Goal: Information Seeking & Learning: Find specific fact

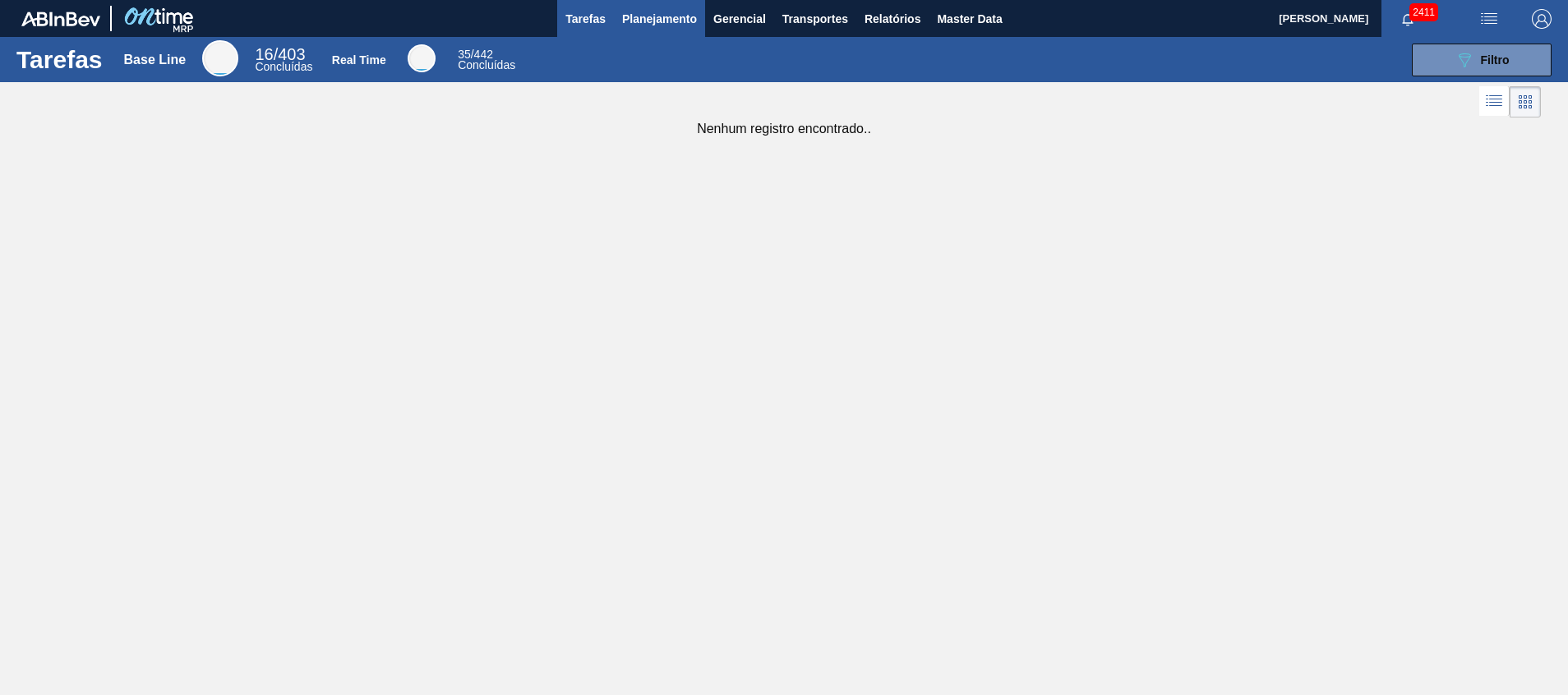
click at [675, 16] on span "Planejamento" at bounding box center [660, 19] width 75 height 20
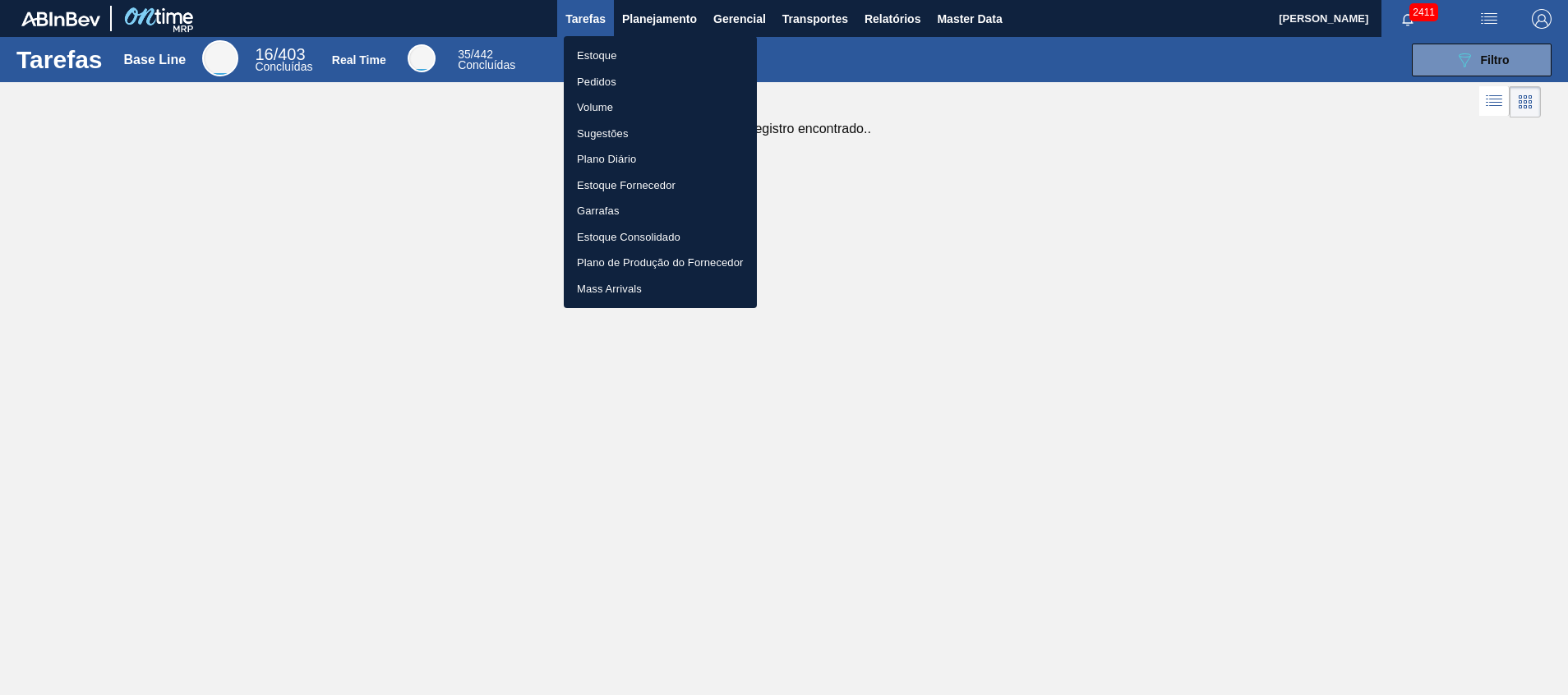
click at [664, 51] on li "Estoque" at bounding box center [660, 56] width 193 height 27
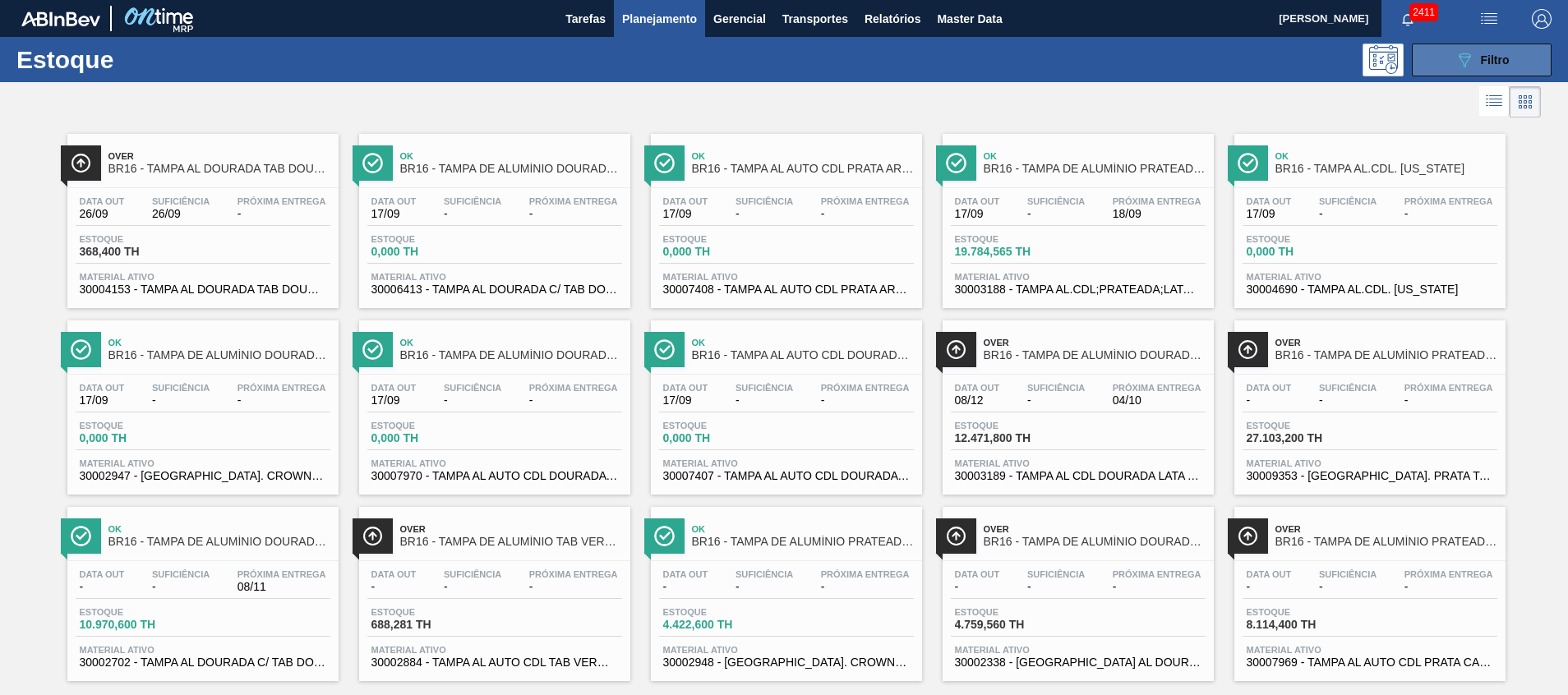
click at [1427, 57] on button "089F7B8B-B2A5-4AFE-B5C0-19BA573D28AC Filtro" at bounding box center [1482, 59] width 139 height 32
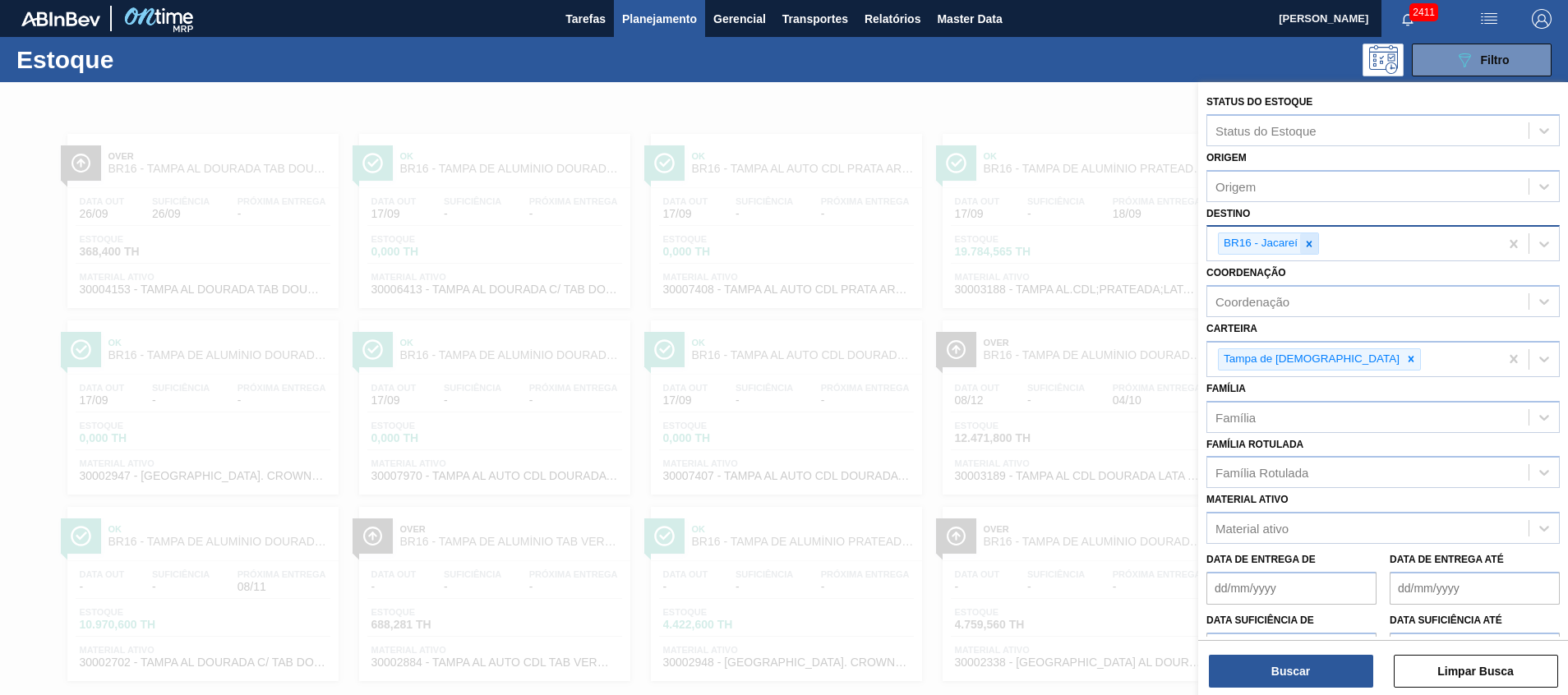
click at [1318, 250] on div at bounding box center [1309, 243] width 18 height 21
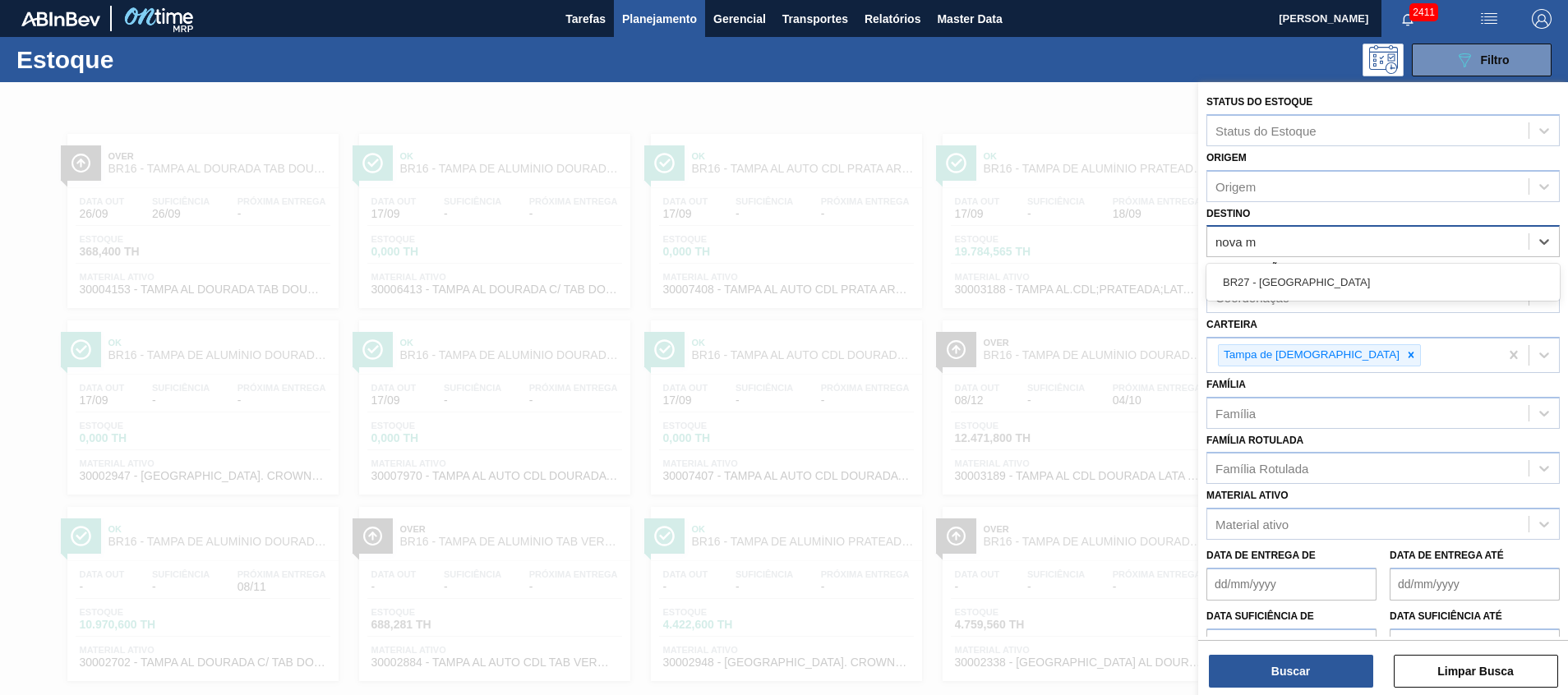
type input "nova mi"
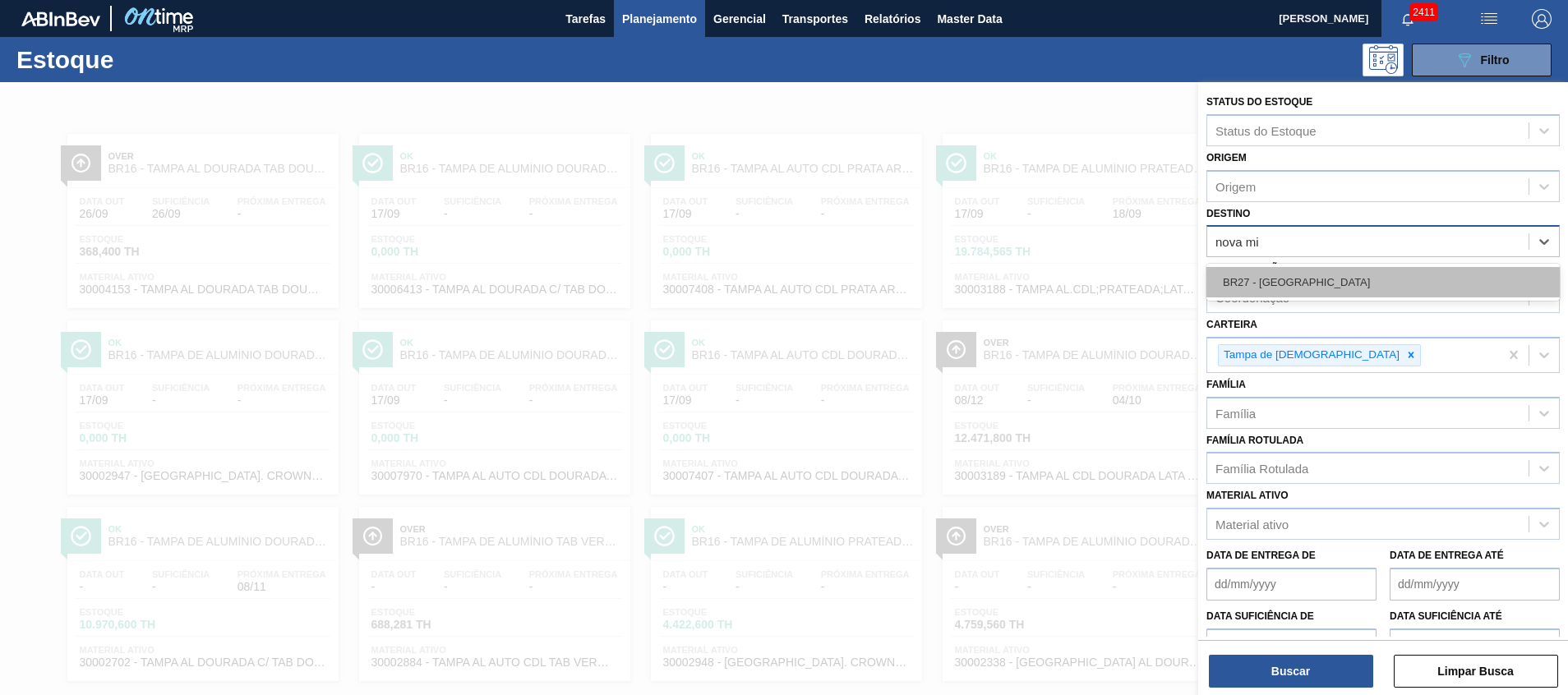
click at [1307, 284] on div "BR27 - [GEOGRAPHIC_DATA]" at bounding box center [1383, 282] width 353 height 30
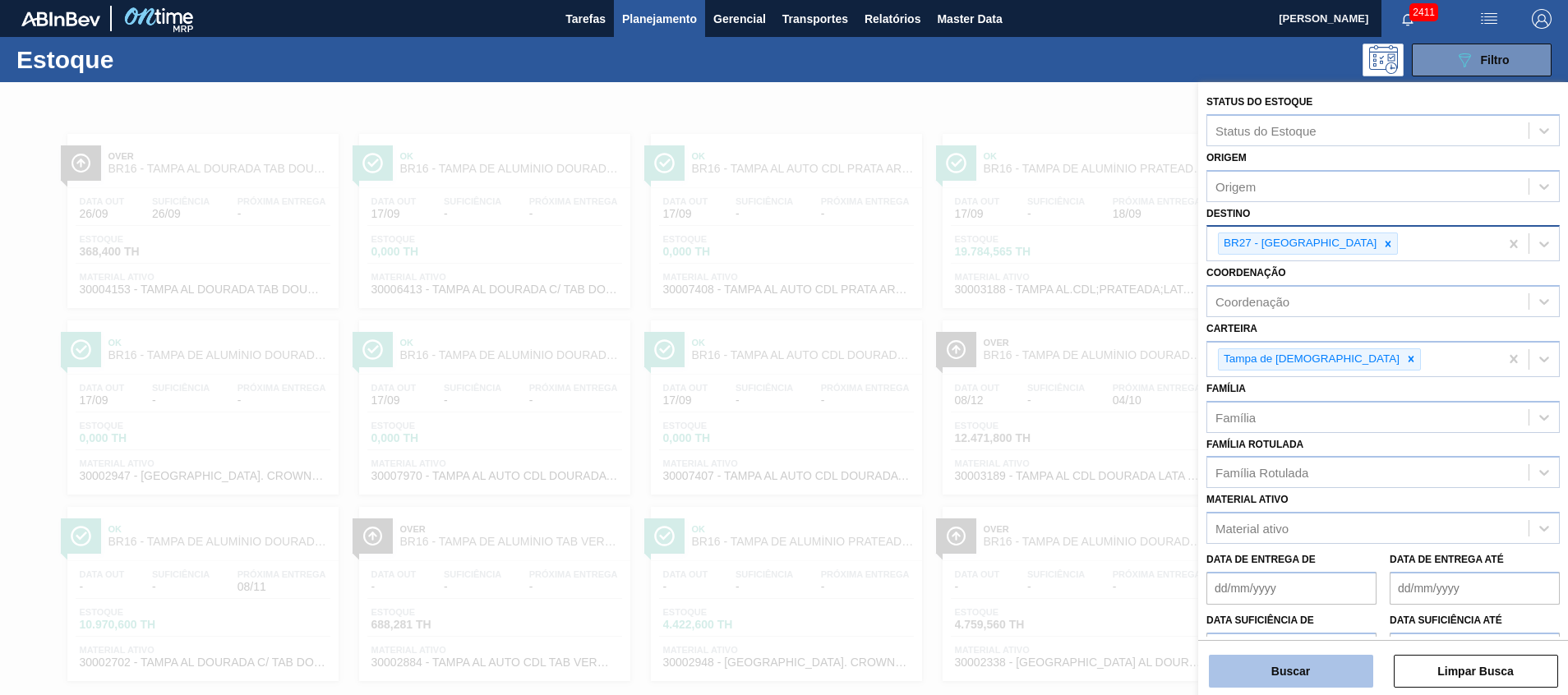
click at [1251, 668] on button "Buscar" at bounding box center [1290, 670] width 164 height 32
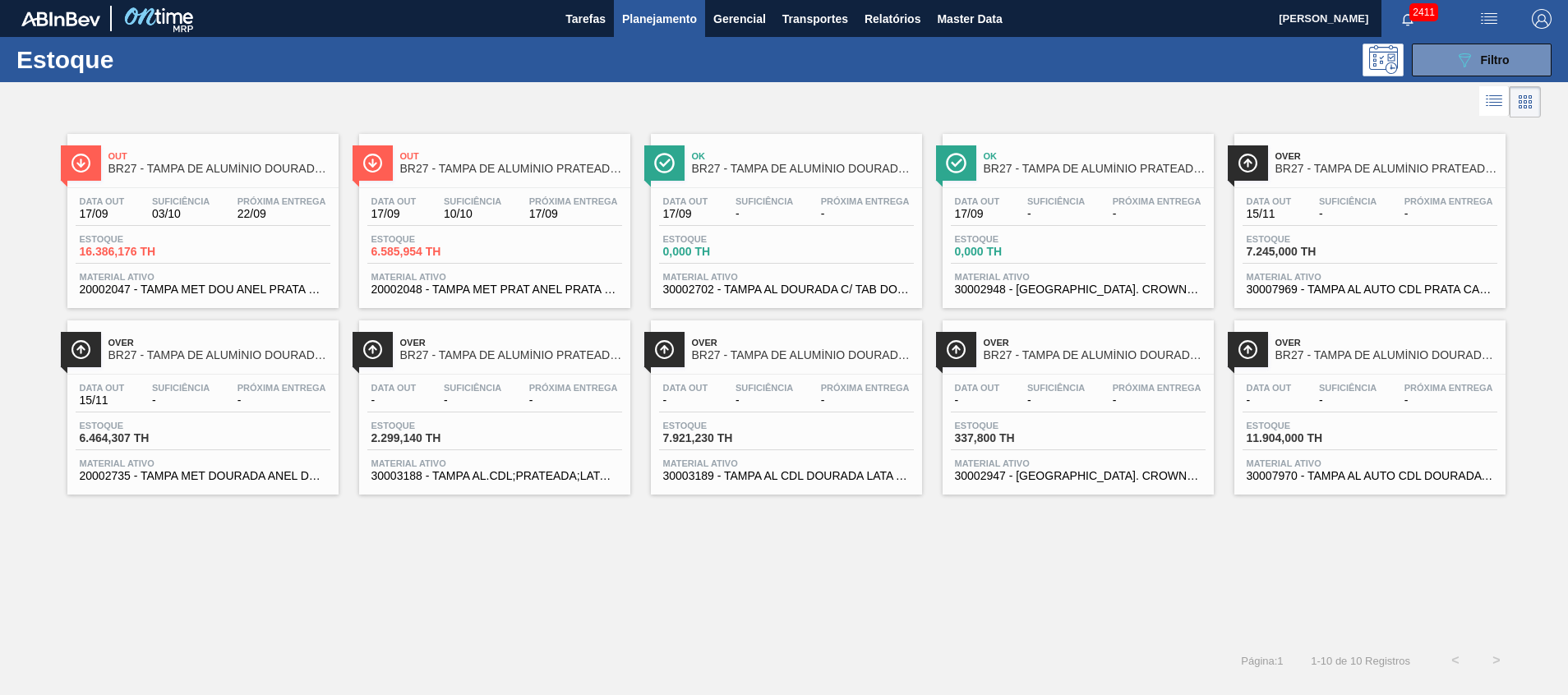
click at [477, 281] on span "Material ativo" at bounding box center [494, 277] width 246 height 10
click at [527, 289] on span "20002048 - TAMPA MET PRAT ANEL PRATA CERVEJA CX600" at bounding box center [494, 290] width 246 height 13
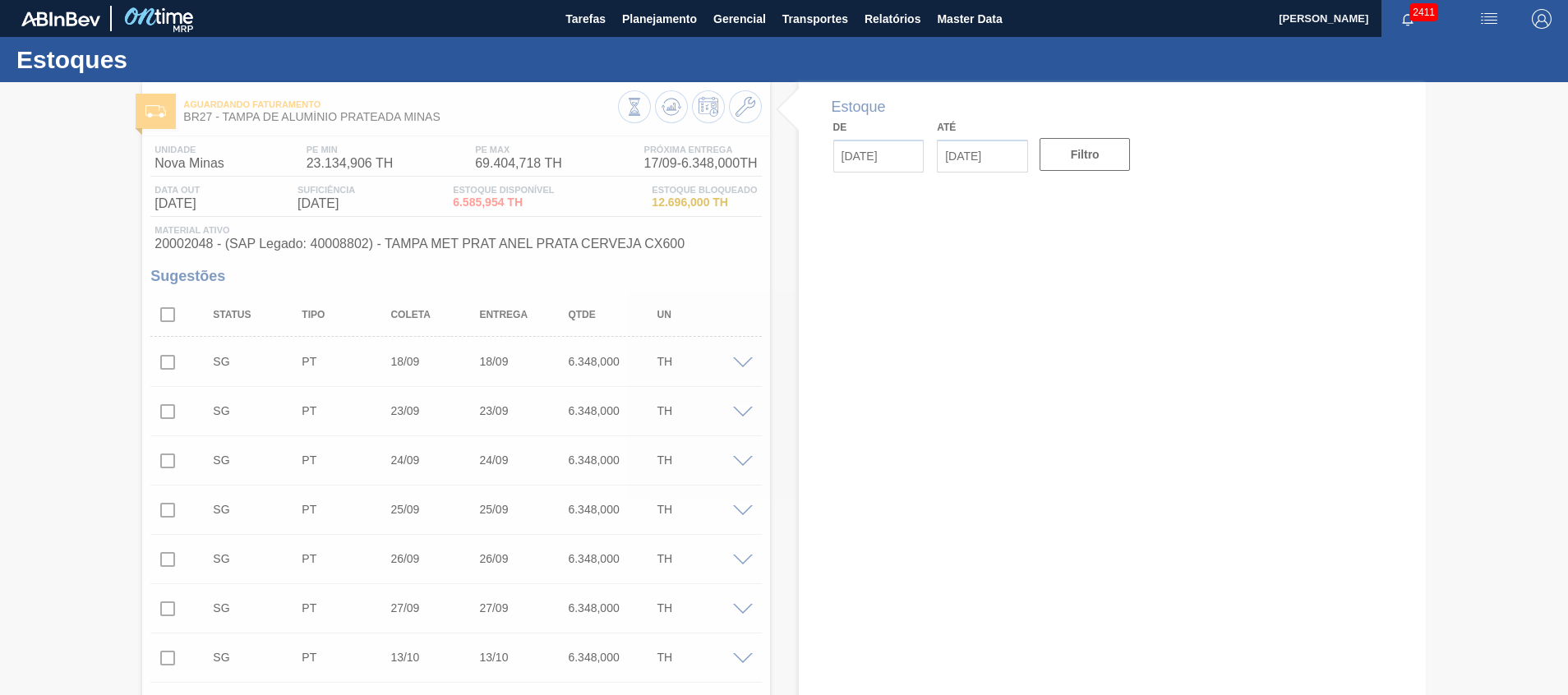
type input "[DATE]"
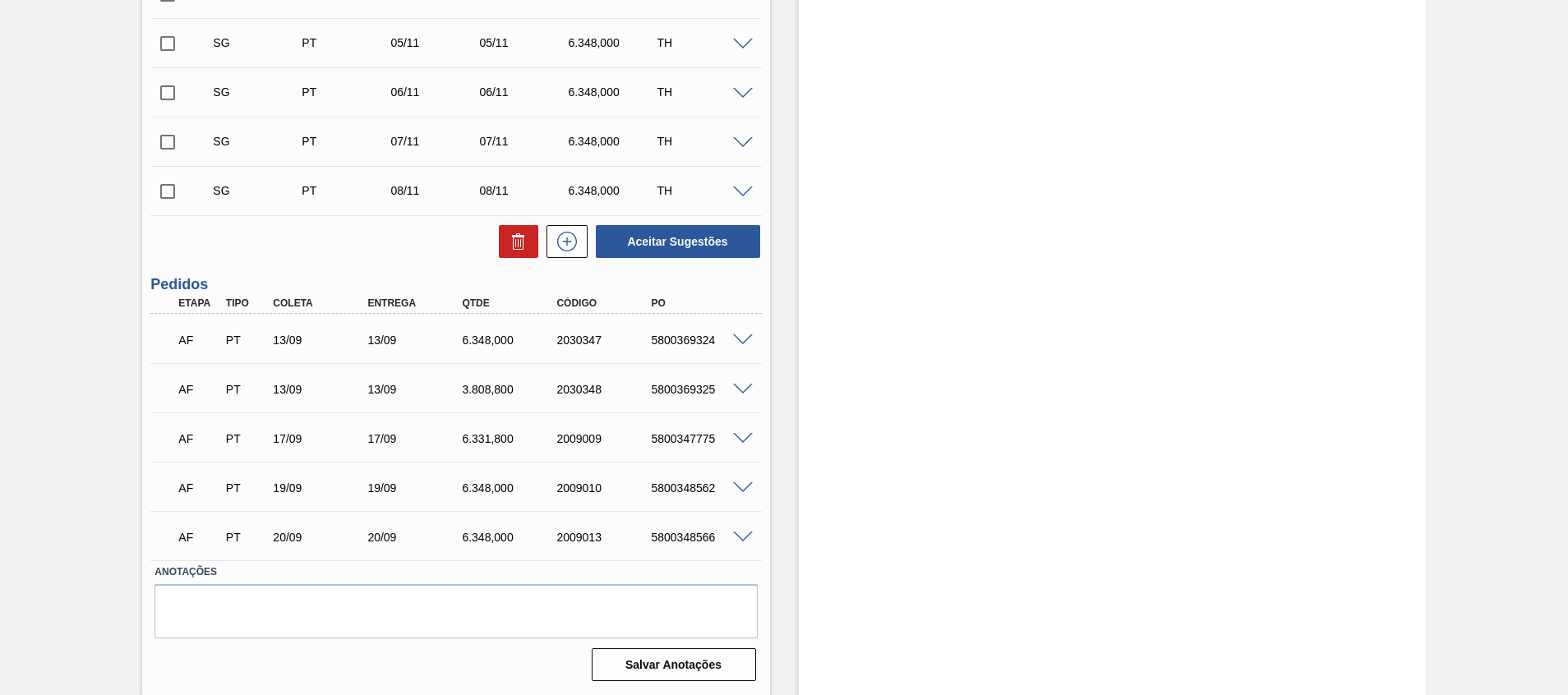
scroll to position [836, 0]
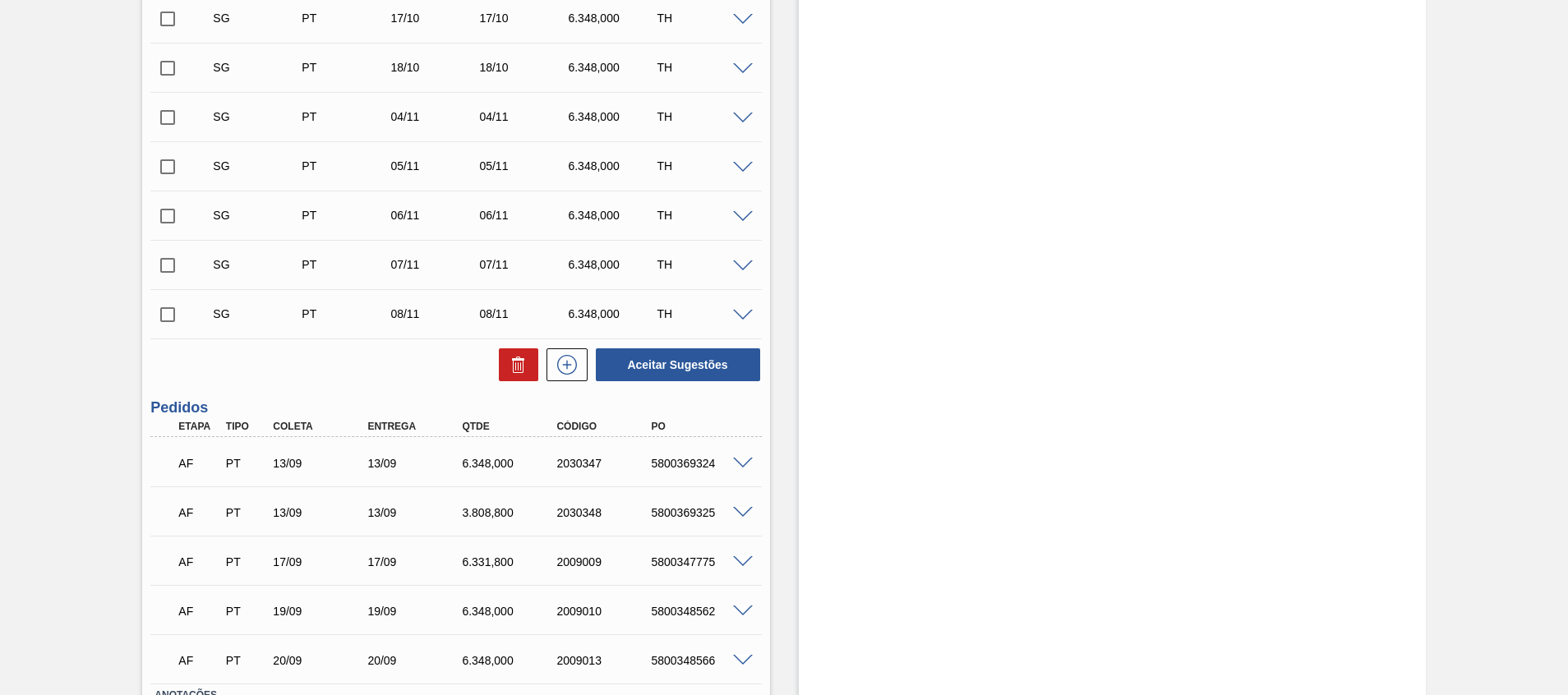
click at [742, 456] on div at bounding box center [744, 462] width 32 height 13
click at [744, 461] on span at bounding box center [743, 463] width 20 height 13
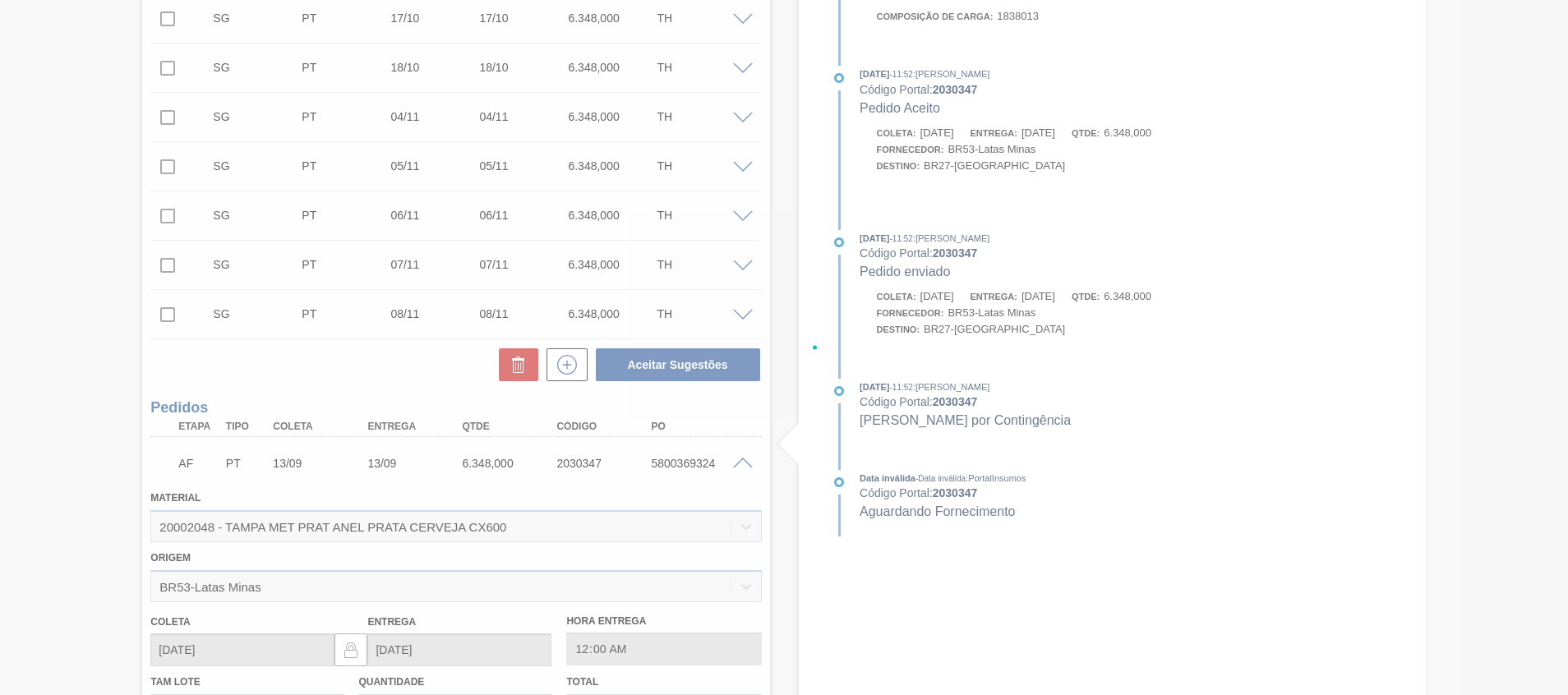
click at [744, 461] on div at bounding box center [784, 348] width 1568 height 695
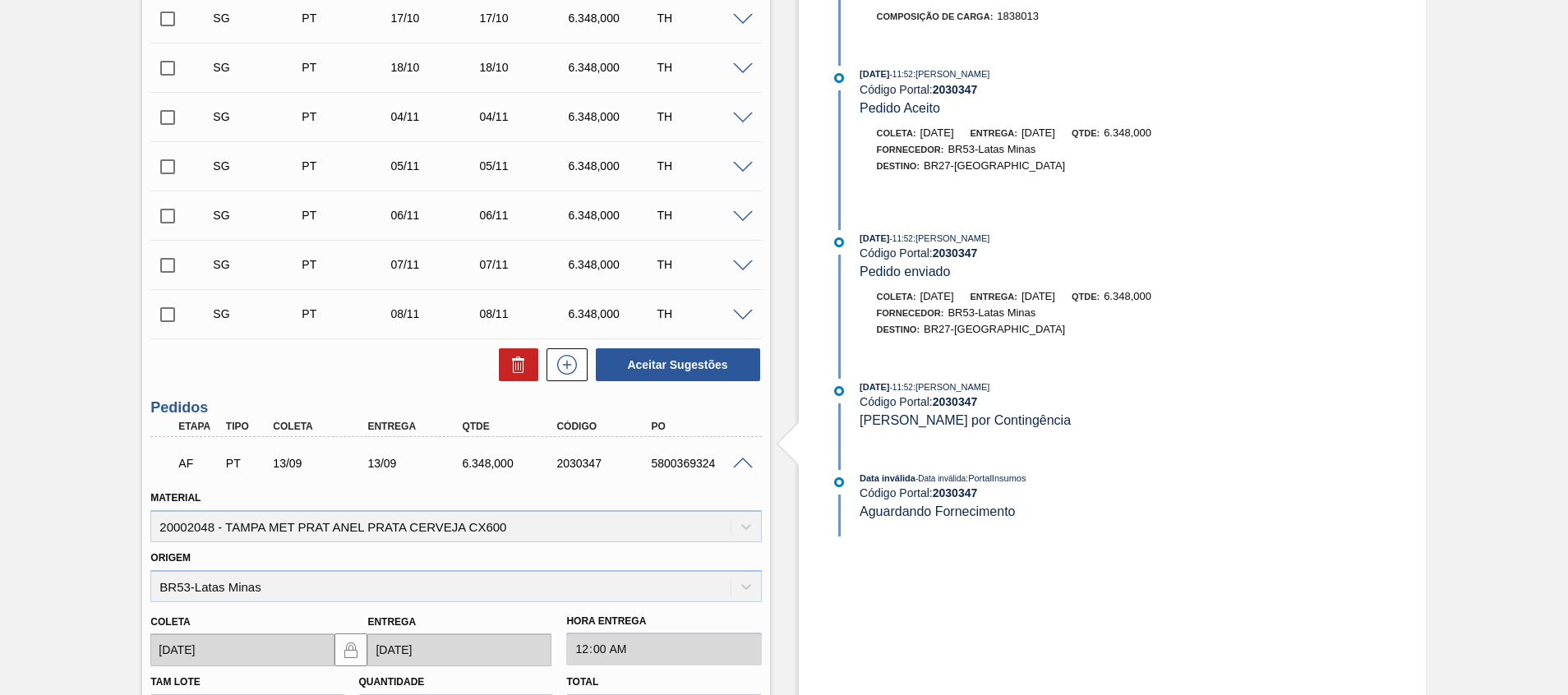
click at [744, 461] on span at bounding box center [743, 463] width 20 height 13
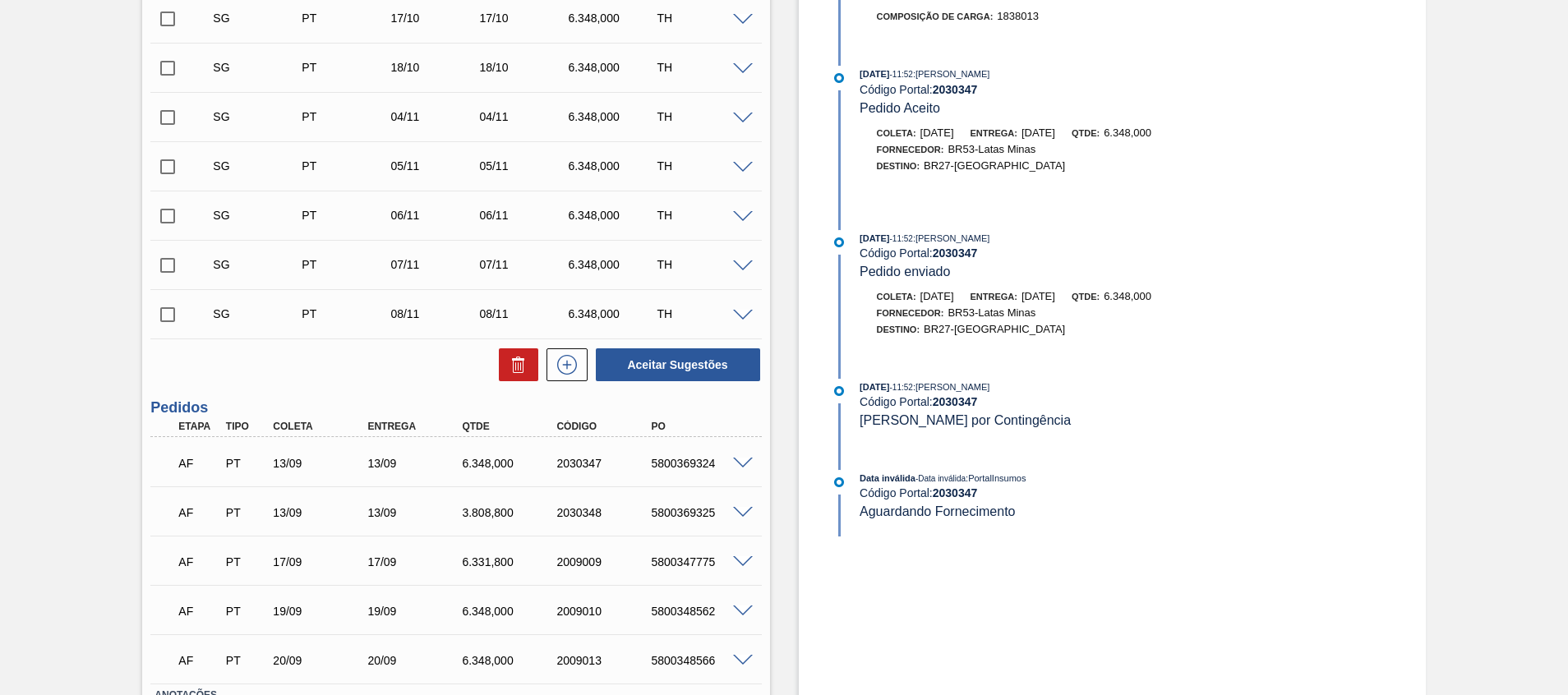
click at [703, 459] on div "5800369324" at bounding box center [700, 462] width 106 height 13
copy div "5800369324"
click at [702, 483] on div "AF PT 13/09 13/09 6.348,000 2030347 5800369324 Material 20002048 - TAMPA MET PR…" at bounding box center [456, 461] width 611 height 49
click at [738, 508] on span at bounding box center [743, 512] width 20 height 13
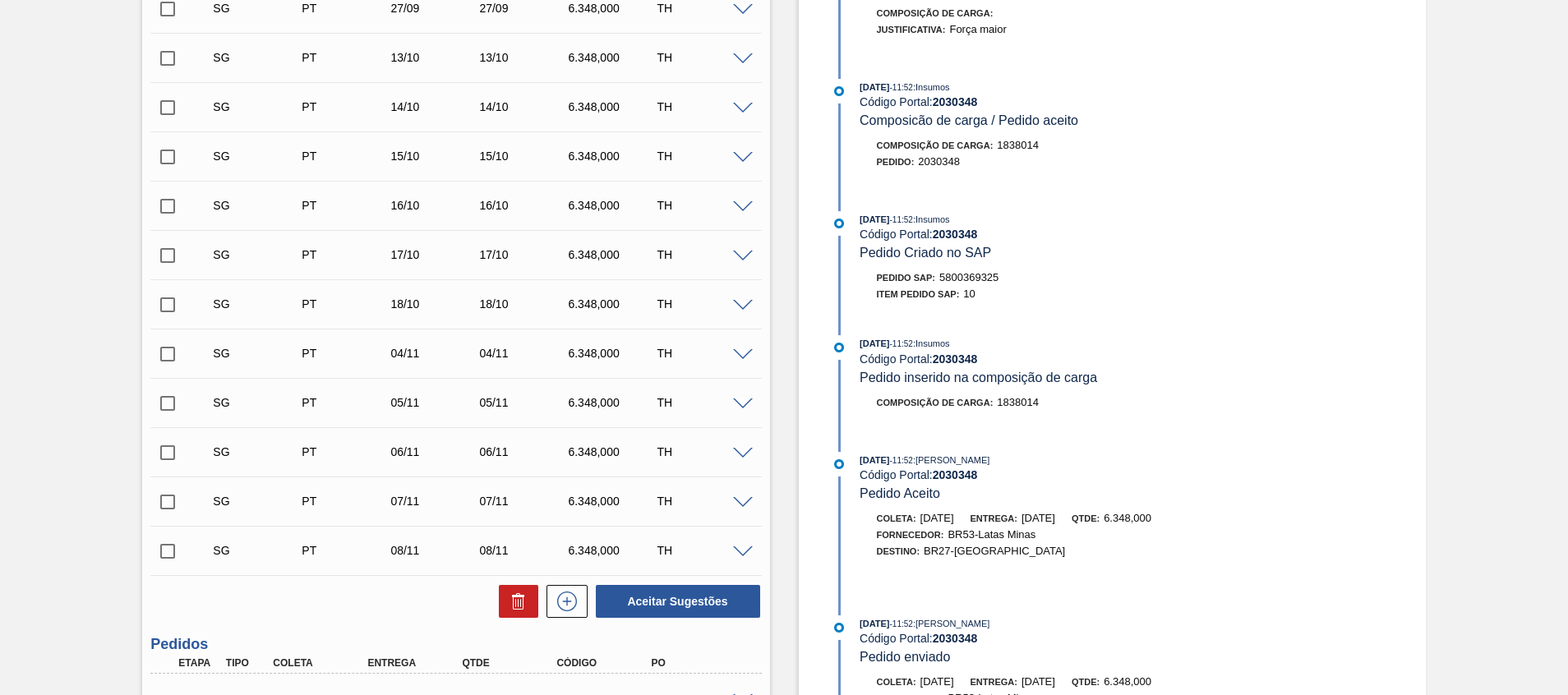
scroll to position [986, 0]
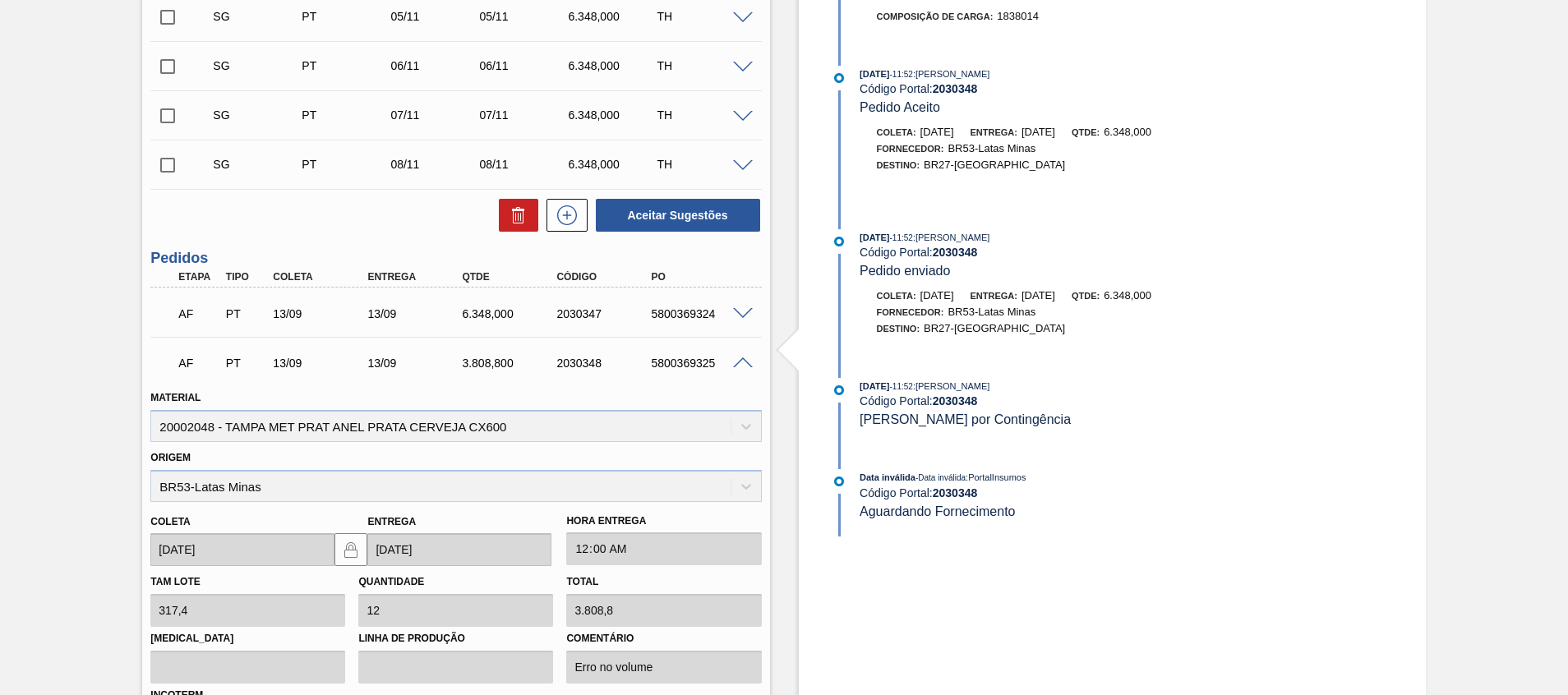
click at [693, 310] on div "5800369324" at bounding box center [700, 313] width 106 height 13
copy div "5800369324"
click at [690, 354] on div "AF PT 13/09 13/09 3.808,[PHONE_NUMBER] 5800369325" at bounding box center [452, 361] width 568 height 32
click at [688, 355] on div "AF PT 13/09 13/09 3.808,[PHONE_NUMBER] 5800369325" at bounding box center [452, 361] width 568 height 32
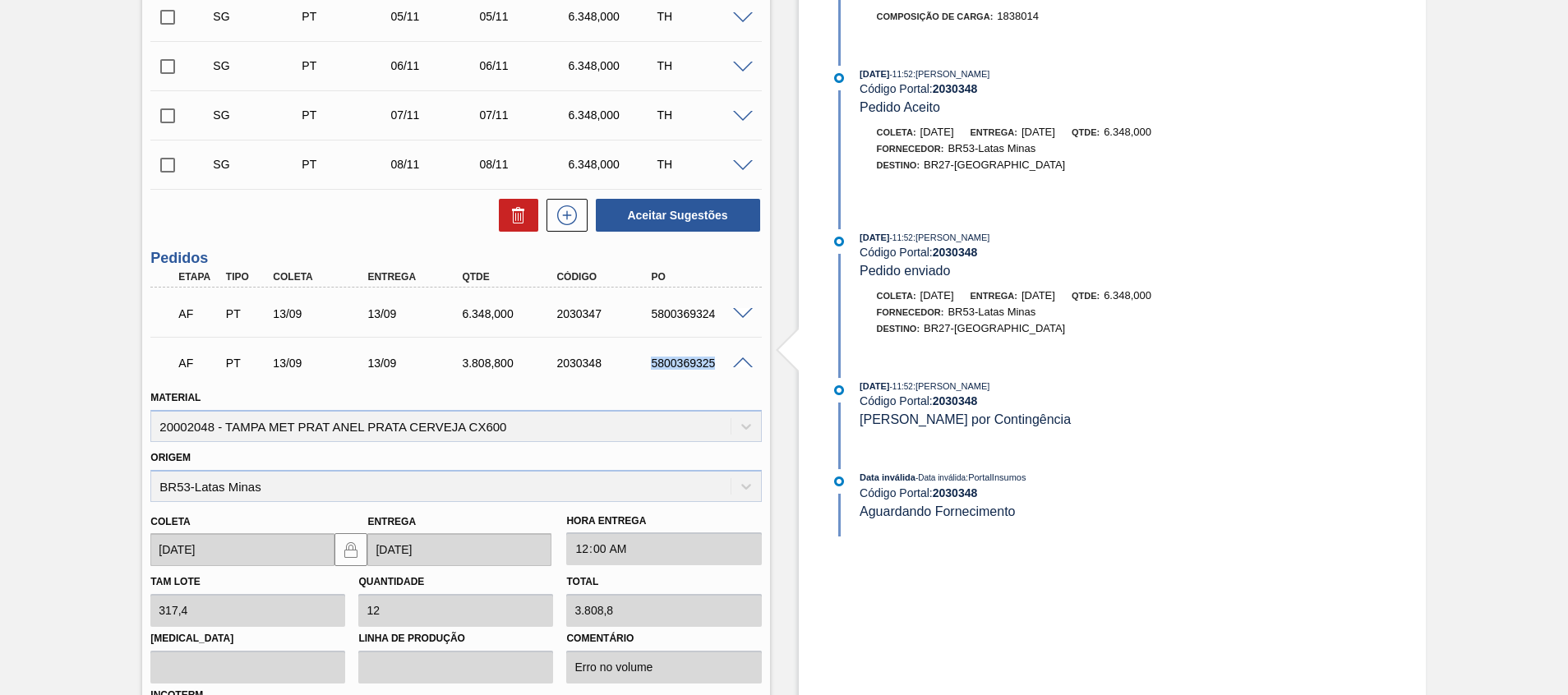
click at [688, 356] on div "5800369325" at bounding box center [700, 362] width 106 height 13
copy div "5800369325"
